Goal: Task Accomplishment & Management: Manage account settings

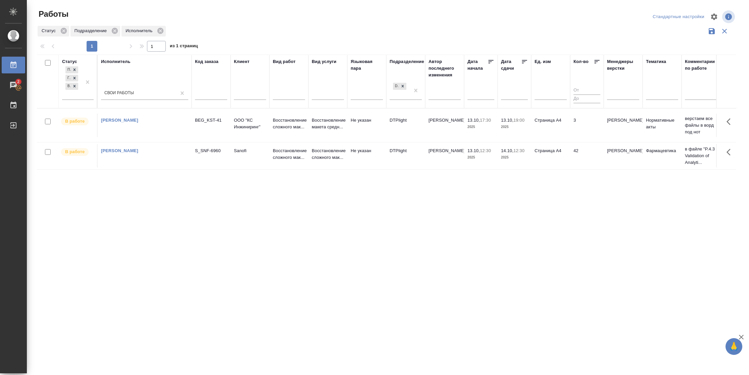
click at [581, 129] on td "3" at bounding box center [587, 125] width 34 height 23
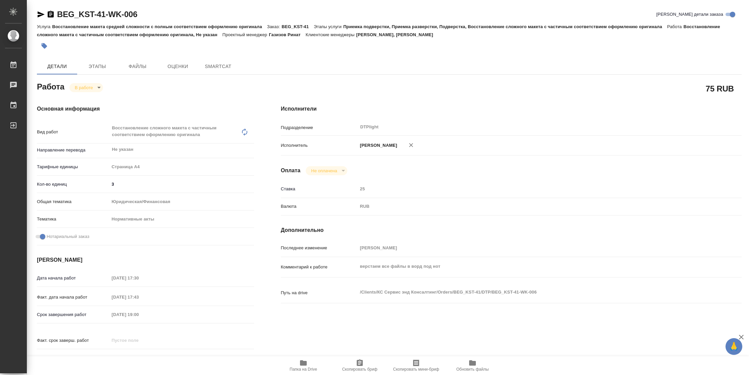
type textarea "x"
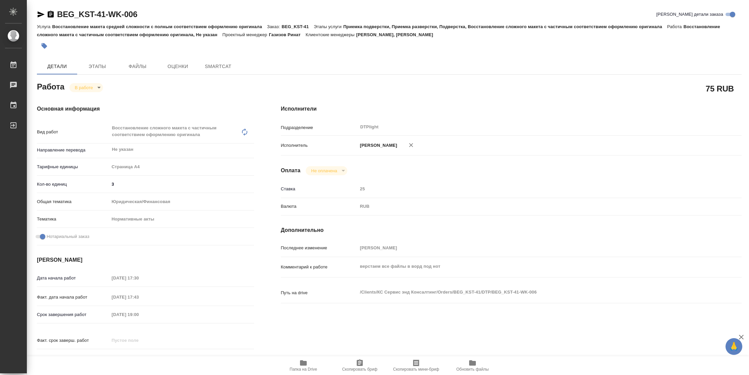
type textarea "x"
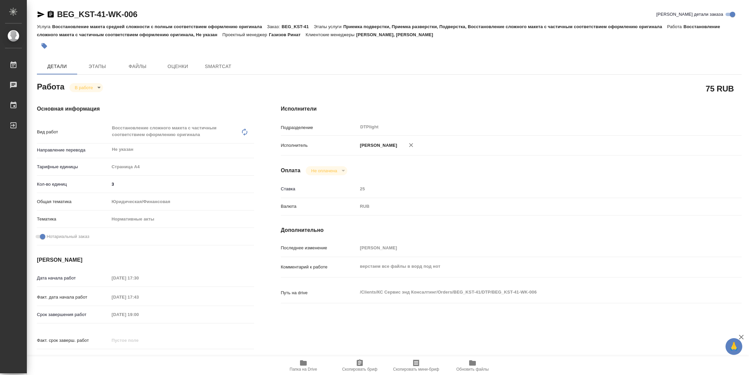
type textarea "x"
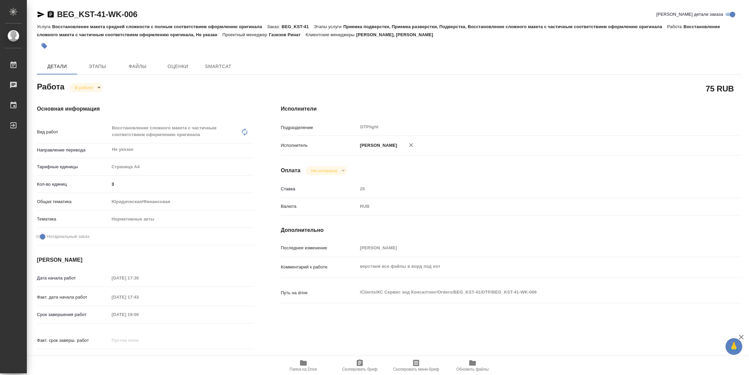
type textarea "x"
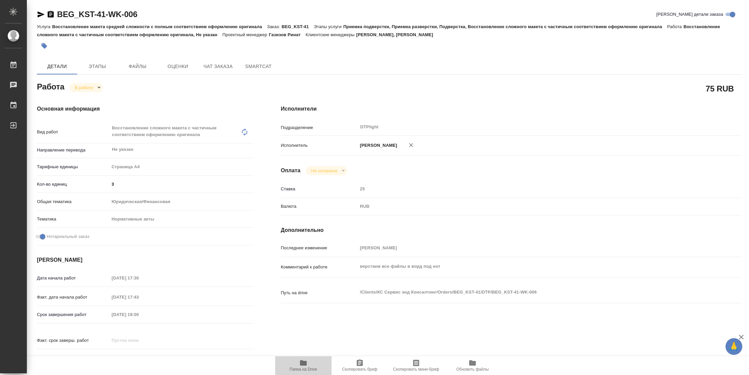
click at [309, 366] on span "Папка на Drive" at bounding box center [303, 365] width 48 height 13
type textarea "x"
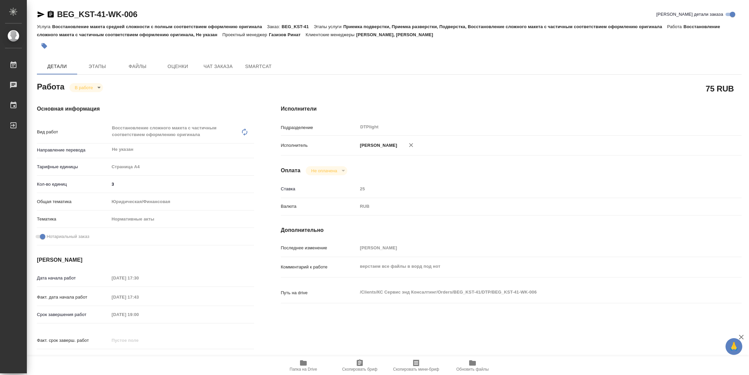
type textarea "x"
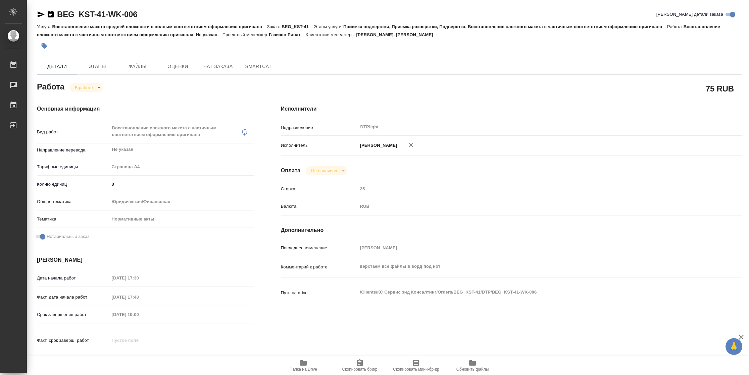
type textarea "x"
click at [84, 85] on body "🙏 .cls-1 fill:#fff; AWATERA Vasilyeva Natalia Работы 2 Чаты График Выйти BEG_KS…" at bounding box center [374, 187] width 749 height 375
click at [87, 96] on button "Выполнен" at bounding box center [87, 98] width 24 height 7
type textarea "x"
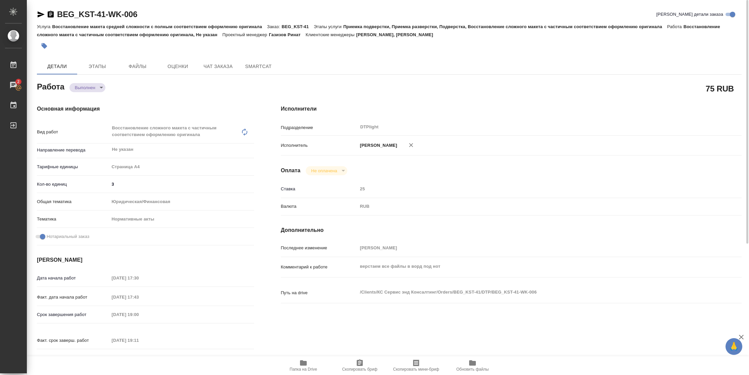
type textarea "x"
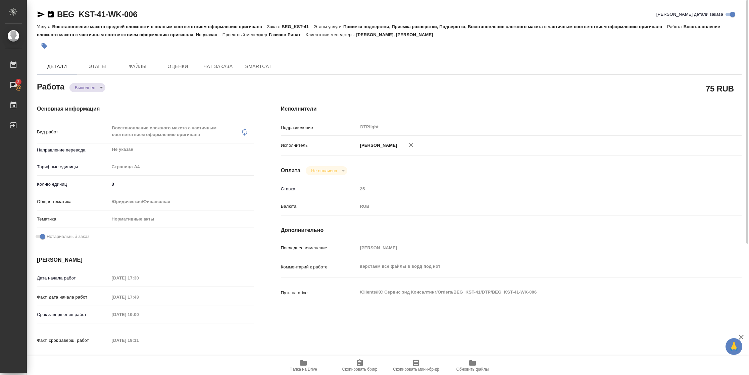
type textarea "x"
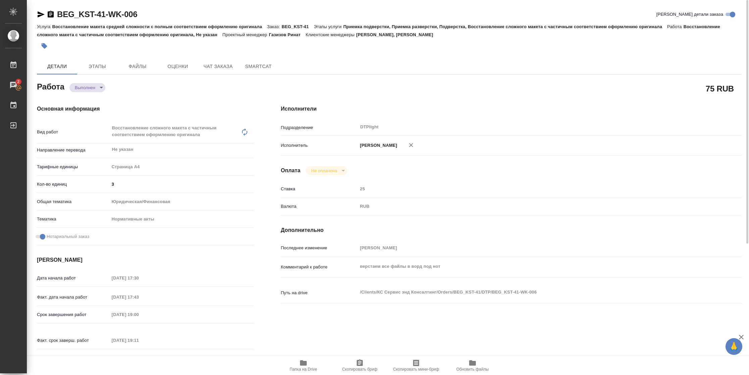
type textarea "x"
click at [39, 14] on icon "button" at bounding box center [41, 14] width 8 height 8
